Goal: Submit feedback/report problem: Provide input to the site owners about the experience or issues

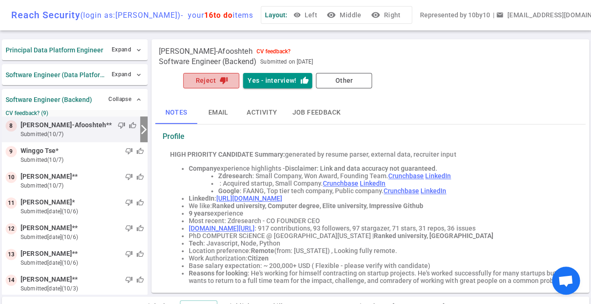
click at [212, 82] on button "Reject thumb_down" at bounding box center [211, 80] width 56 height 15
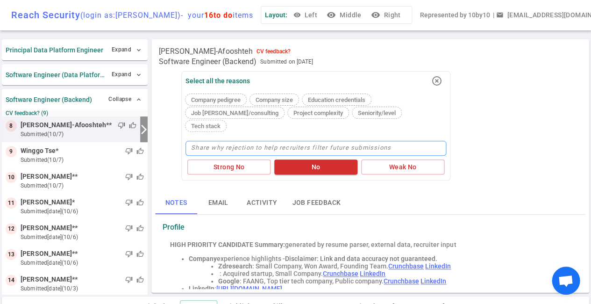
click at [210, 141] on textarea at bounding box center [316, 148] width 261 height 15
click at [209, 141] on textarea at bounding box center [316, 148] width 261 height 15
type textarea "W"
type textarea "Wh"
type textarea "Wha"
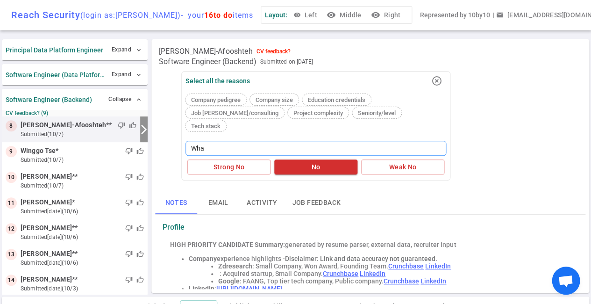
type textarea "What"
type textarea "What d"
type textarea "What di"
type textarea "What did"
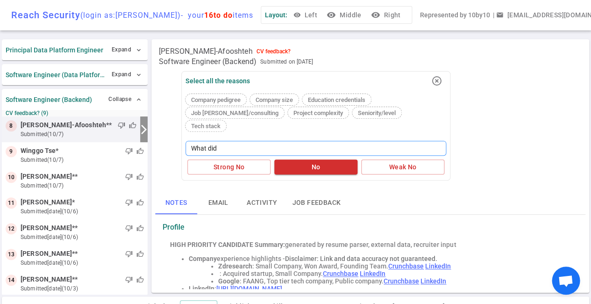
type textarea "What did"
type textarea "What did t"
type textarea "What did th"
type textarea "What did the"
type textarea "What did they"
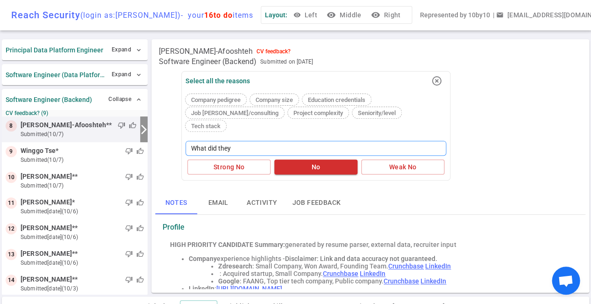
type textarea "What did they"
type textarea "What did they b"
type textarea "What did they bu"
type textarea "What did they [PERSON_NAME]"
type textarea "What did they buil"
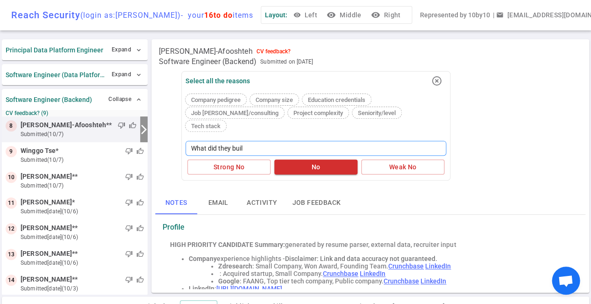
type textarea "What did they build"
type textarea "What did they build?"
type textarea "What did they build? T"
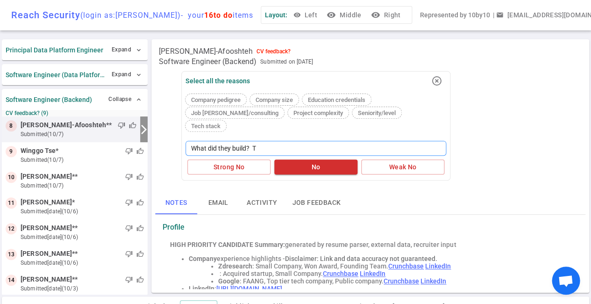
type textarea "What did they build?"
type textarea "What did they build"
type textarea "What did they buil"
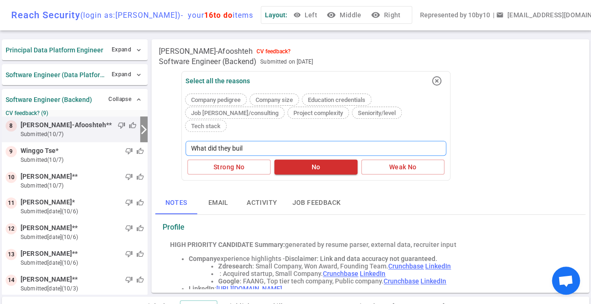
type textarea "What did they [PERSON_NAME]"
type textarea "What did they bu"
type textarea "What did they b"
type textarea "What did they"
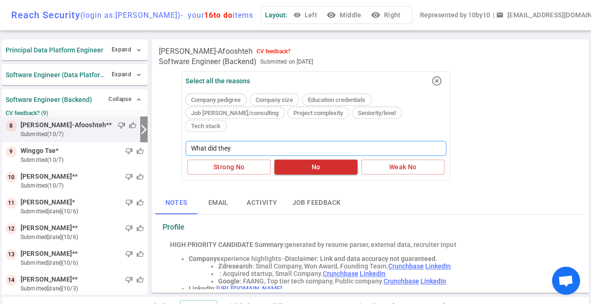
type textarea "What did the"
type textarea "What did th"
type textarea "What did t"
type textarea "What did"
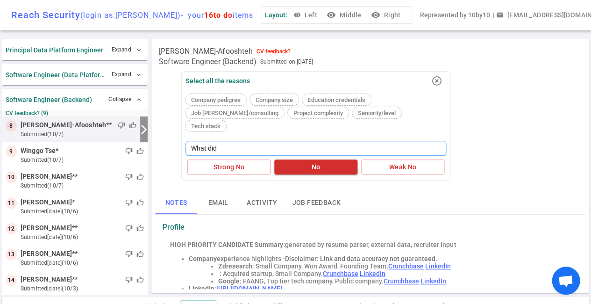
type textarea "What di"
type textarea "What d"
type textarea "What"
type textarea "Wha"
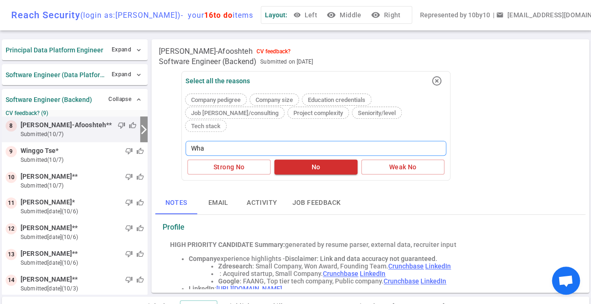
type textarea "Wh"
type textarea "W"
type textarea "S"
type textarea "St"
type textarea "Str"
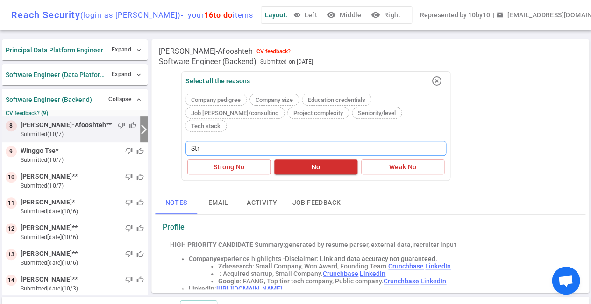
type textarea "Stro"
type textarea "Stron"
type textarea "Strong"
type textarea "Stronge"
type textarea "Stronger"
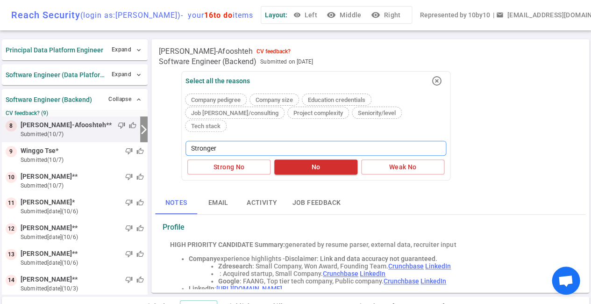
type textarea "Stronger"
type textarea "Stronger c"
type textarea "Stronger ca"
type textarea "Stronger can"
type textarea "Stronger cand"
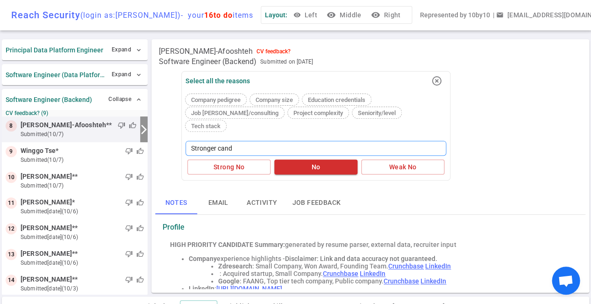
type textarea "Stronger [PERSON_NAME]"
type textarea "Stronger candid"
type textarea "Stronger candida"
type textarea "Stronger candidat"
type textarea "Stronger candidate"
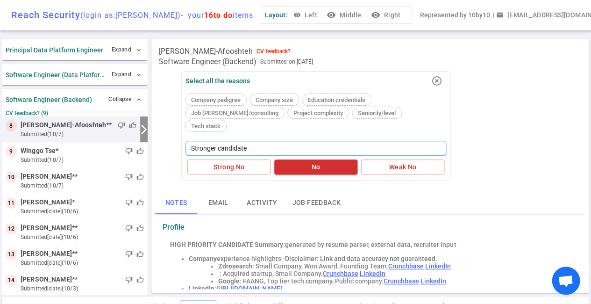
type textarea "Stronger candidates"
type textarea "Stronger candidates."
type textarea "Stronger candidates. W"
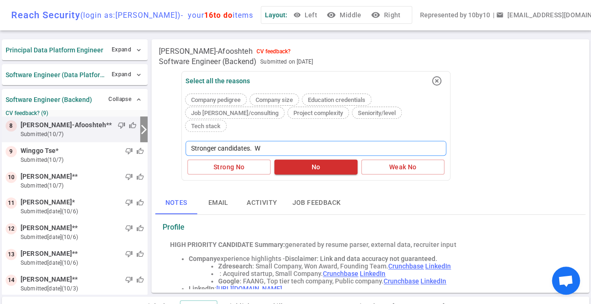
type textarea "Stronger candidates. Wh"
type textarea "Stronger candidates. Wha"
type textarea "Stronger candidates. What"
type textarea "Stronger candidates. What d"
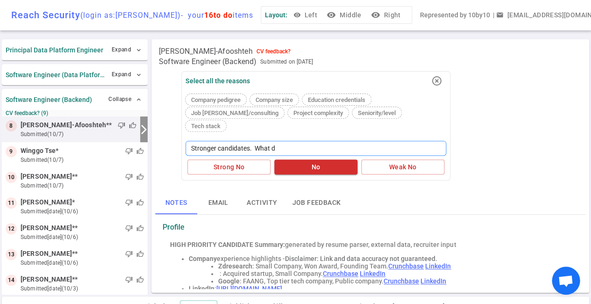
type textarea "Stronger candidates. What di"
type textarea "Stronger candidates. What did"
type textarea "Stronger candidates. What did t"
type textarea "Stronger candidates. What did th"
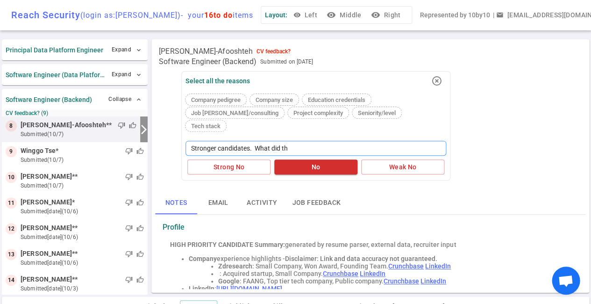
type textarea "Stronger candidates. What did the"
type textarea "Stronger candidates. What did they"
type textarea "Stronger candidates. What did they b"
type textarea "Stronger candidates. What did they bu"
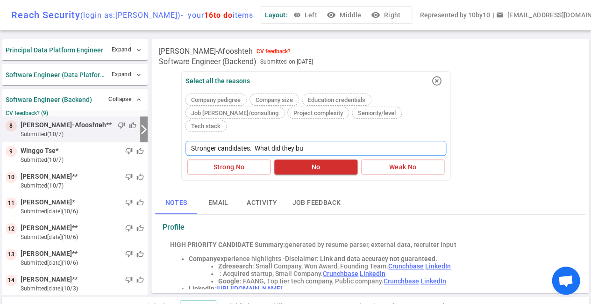
type textarea "Stronger candidates. What did they [PERSON_NAME]"
type textarea "Stronger candidates. What did they buil"
type textarea "Stronger candidates. What did they build"
type textarea "Stronger candidates. What did they build?"
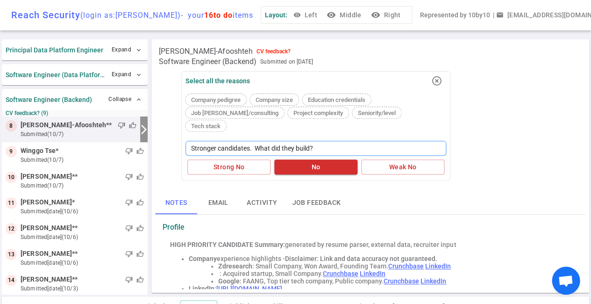
type textarea "Stronger candidates. What did they build?"
type textarea "Stronger candidates. What did they build? A"
type textarea "Stronger candidates. What did they build? A l"
type textarea "Stronger candidates. What did they build? A lo"
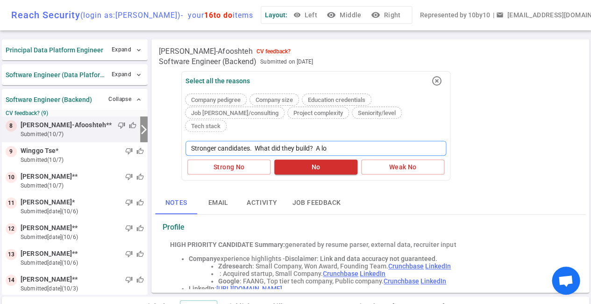
type textarea "Stronger candidates. What did they build? A lot"
type textarea "Stronger candidates. What did they build? A lot o"
type textarea "Stronger candidates. What did they build? A lot of"
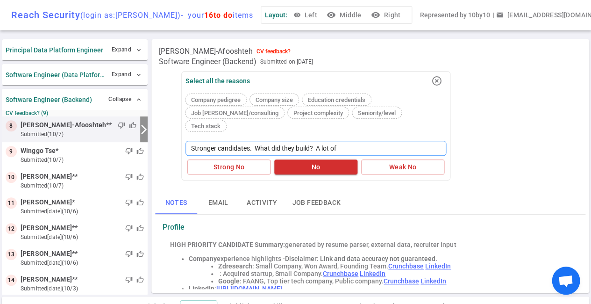
type textarea "Stronger candidates. What did they build? A lot of r"
click at [315, 159] on button "No" at bounding box center [315, 166] width 83 height 15
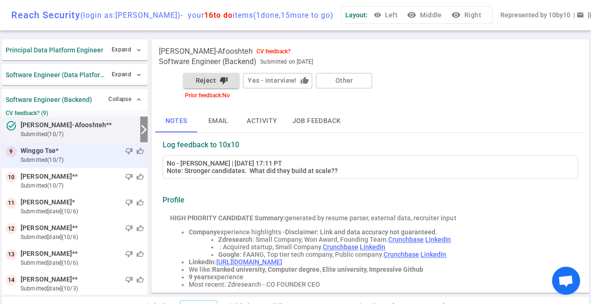
click at [101, 151] on div "thumb_down thumb_up" at bounding box center [101, 150] width 86 height 9
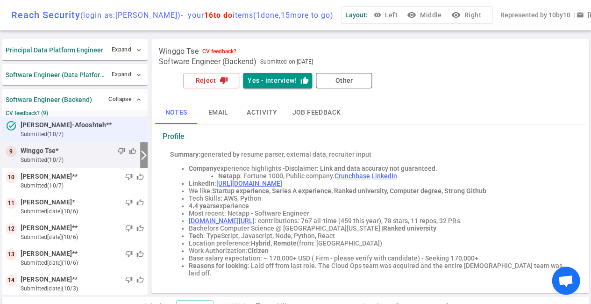
click at [112, 125] on div at bounding box center [128, 125] width 32 height 9
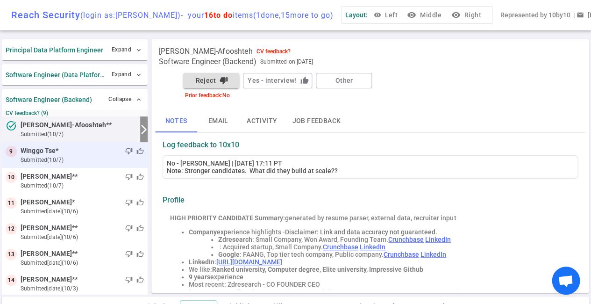
click at [108, 148] on div "thumb_down thumb_up" at bounding box center [101, 150] width 86 height 9
